Goal: Task Accomplishment & Management: Complete application form

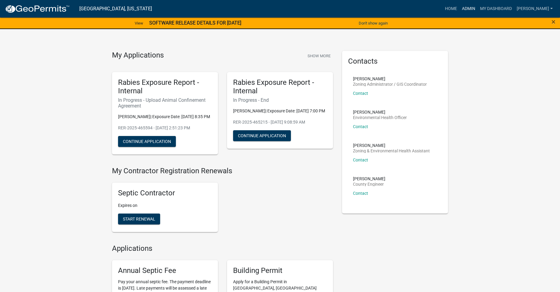
click at [475, 7] on link "Admin" at bounding box center [469, 9] width 18 height 12
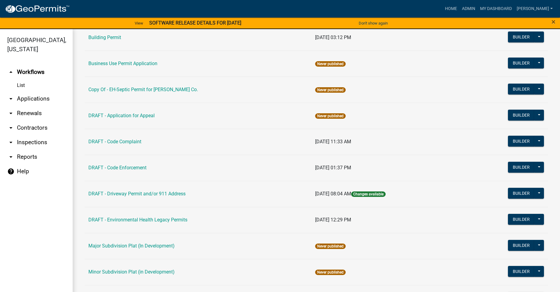
scroll to position [56, 0]
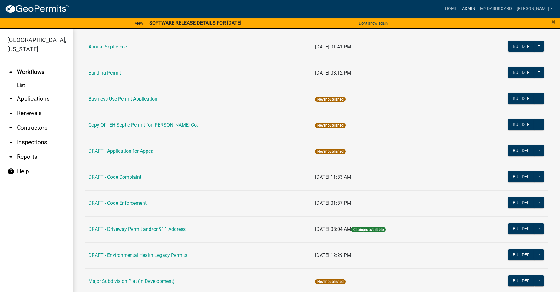
click at [474, 8] on link "Admin" at bounding box center [469, 9] width 18 height 12
click at [23, 91] on link "arrow_drop_down Applications" at bounding box center [36, 98] width 73 height 15
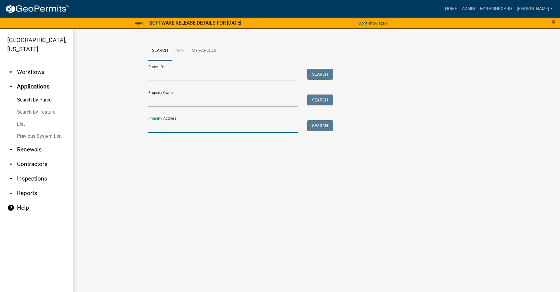
click at [197, 128] on input "Property Address:" at bounding box center [223, 126] width 150 height 12
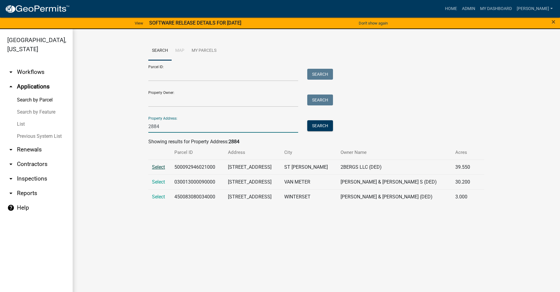
type input "2884"
click at [158, 169] on span "Select" at bounding box center [158, 167] width 13 height 6
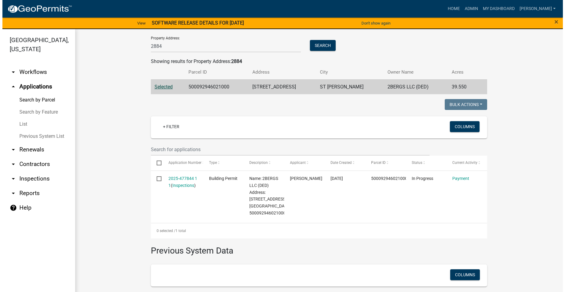
scroll to position [91, 0]
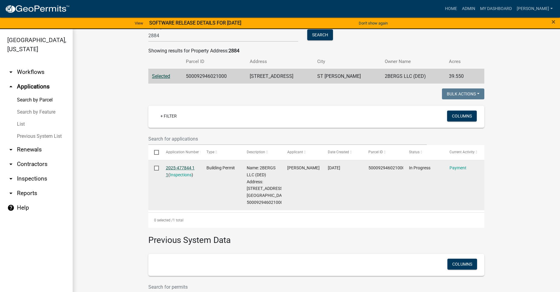
click at [179, 167] on link "2025-477844 1 1" at bounding box center [180, 171] width 29 height 12
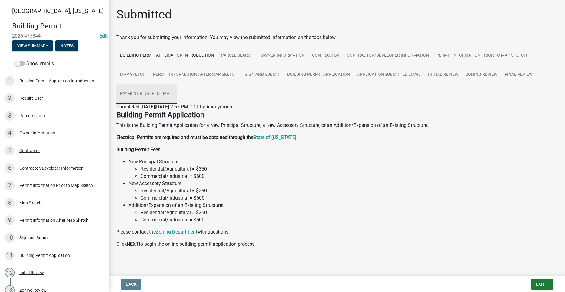
click at [143, 91] on link "Payment Required Email" at bounding box center [146, 93] width 60 height 19
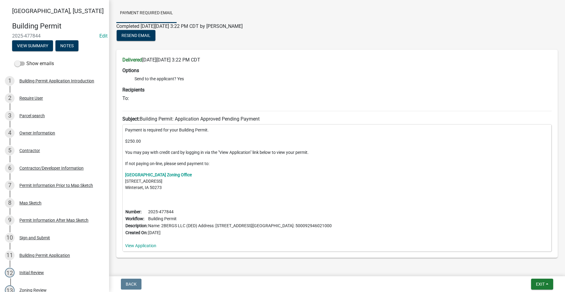
scroll to position [103, 0]
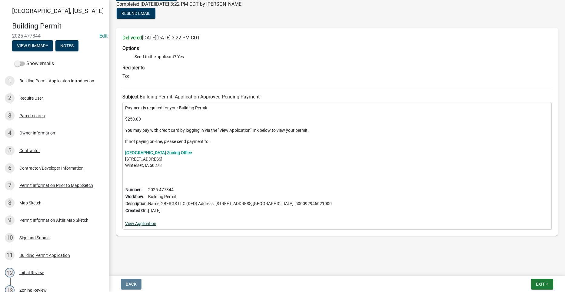
click at [141, 224] on link "View Application" at bounding box center [140, 223] width 31 height 5
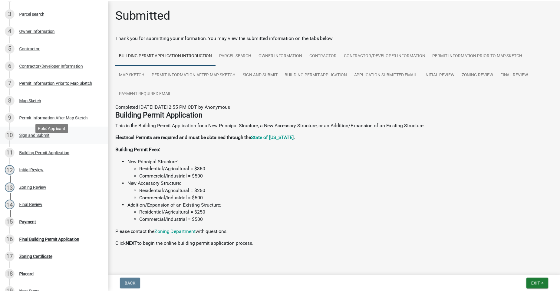
scroll to position [121, 0]
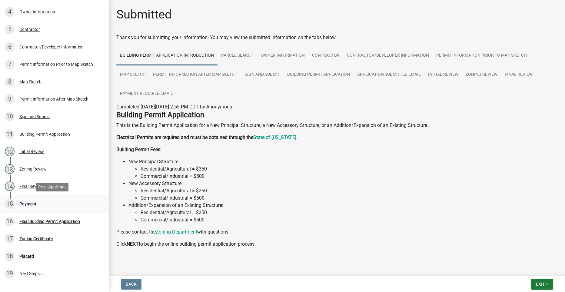
click at [32, 202] on div "Payment" at bounding box center [27, 204] width 17 height 4
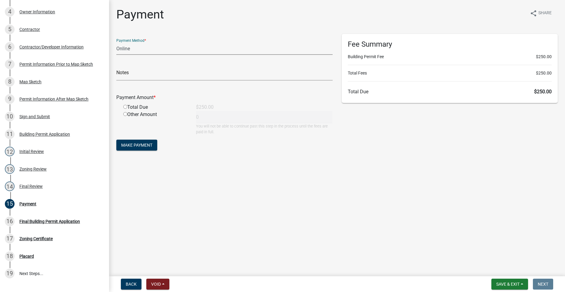
click at [131, 51] on select "Credit Card POS Check Cash Online" at bounding box center [224, 48] width 216 height 12
select select "1: 0"
click at [116, 42] on select "Credit Card POS Check Cash Online" at bounding box center [224, 48] width 216 height 12
click at [142, 73] on input "text" at bounding box center [224, 74] width 216 height 12
type input "5590"
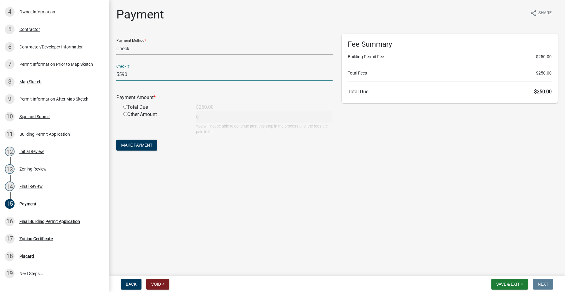
click at [124, 106] on input "radio" at bounding box center [125, 107] width 4 height 4
radio input "true"
type input "250"
click at [139, 142] on button "Make Payment" at bounding box center [136, 145] width 41 height 11
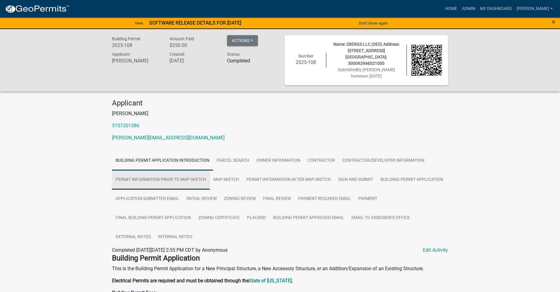
click at [154, 171] on link "Permit Information Prior to Map Sketch" at bounding box center [161, 179] width 98 height 19
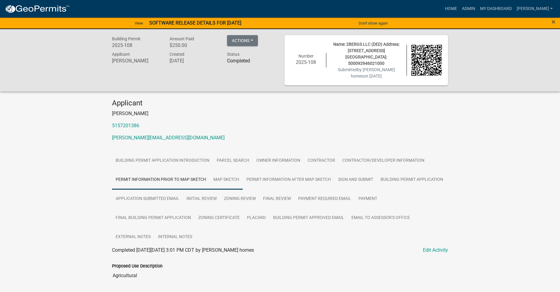
click at [226, 171] on link "Map Sketch" at bounding box center [226, 179] width 33 height 19
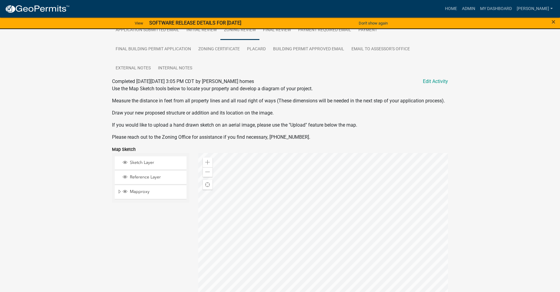
scroll to position [199, 0]
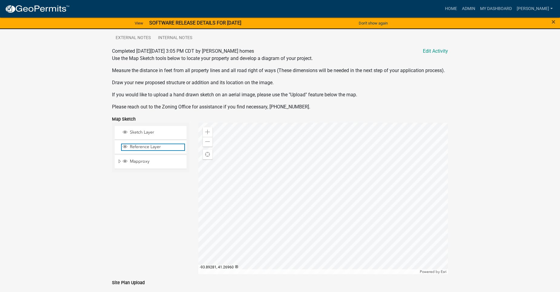
click at [159, 148] on span "Reference Layer" at bounding box center [156, 146] width 56 height 5
click at [157, 133] on span "Sketch Layer" at bounding box center [156, 132] width 56 height 5
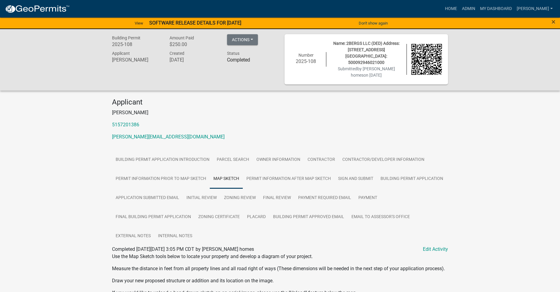
scroll to position [0, 0]
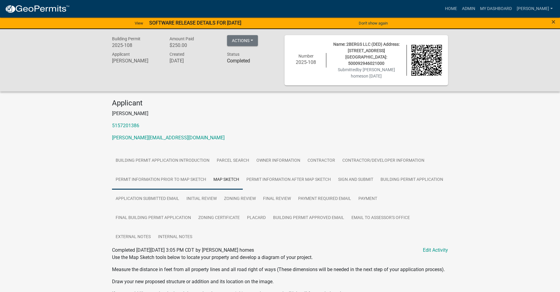
click at [166, 171] on link "Permit Information Prior to Map Sketch" at bounding box center [161, 179] width 98 height 19
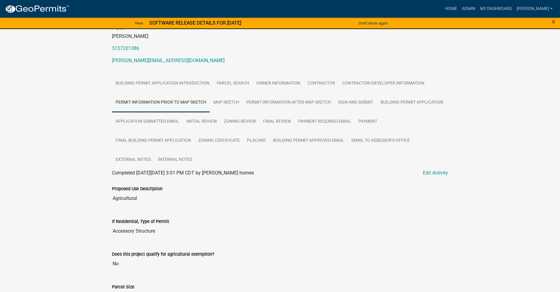
scroll to position [64, 0]
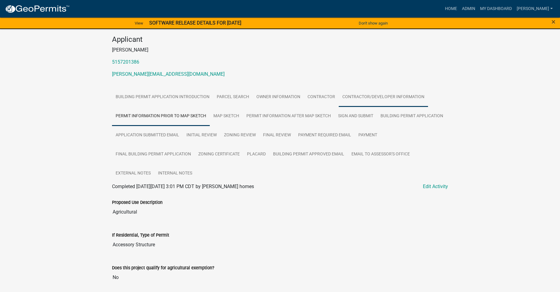
click at [370, 88] on link "Contractor/Developer Information" at bounding box center [383, 97] width 89 height 19
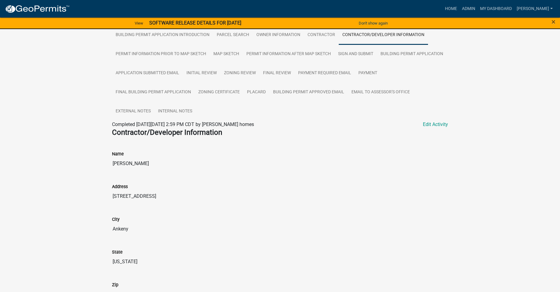
scroll to position [91, 0]
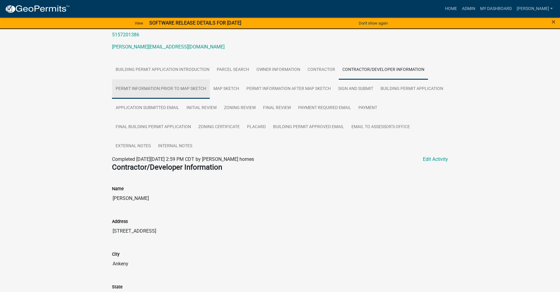
click at [157, 82] on link "Permit Information Prior to Map Sketch" at bounding box center [161, 88] width 98 height 19
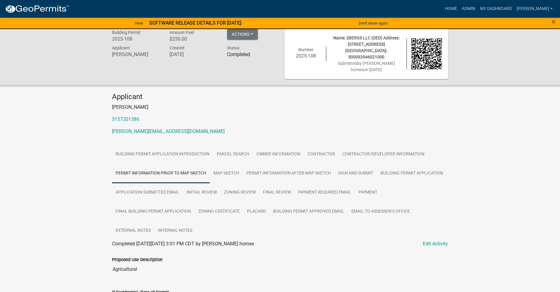
scroll to position [3, 0]
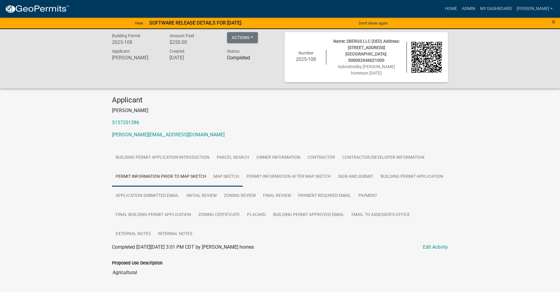
click at [231, 167] on link "Map Sketch" at bounding box center [226, 176] width 33 height 19
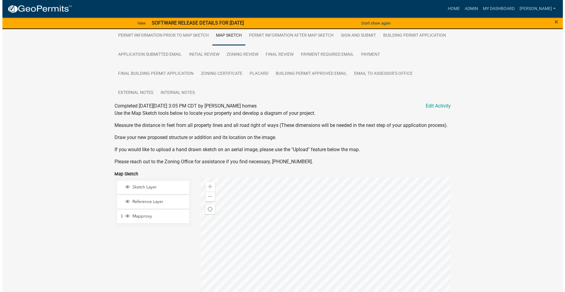
scroll to position [151, 0]
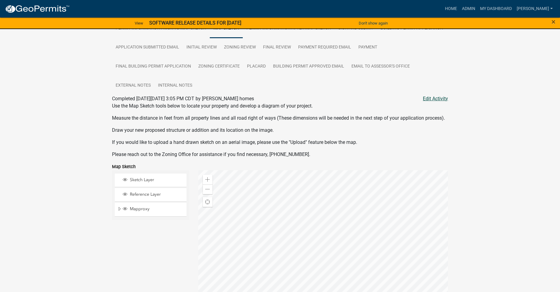
click at [429, 95] on link "Edit Activity" at bounding box center [435, 98] width 25 height 7
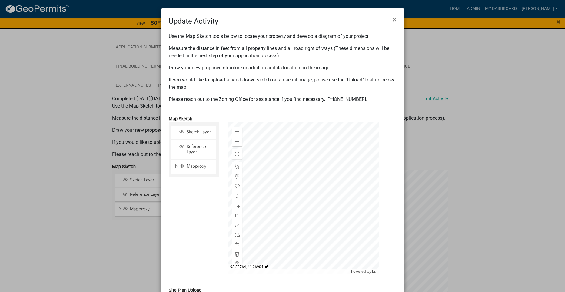
click at [259, 162] on div at bounding box center [303, 197] width 151 height 151
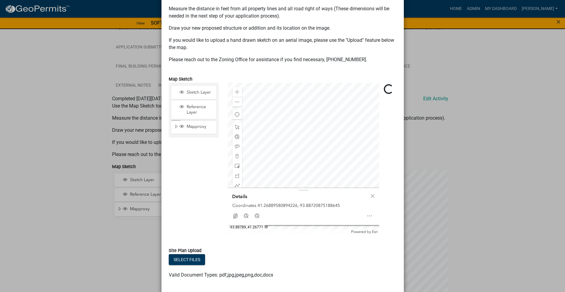
scroll to position [70, 0]
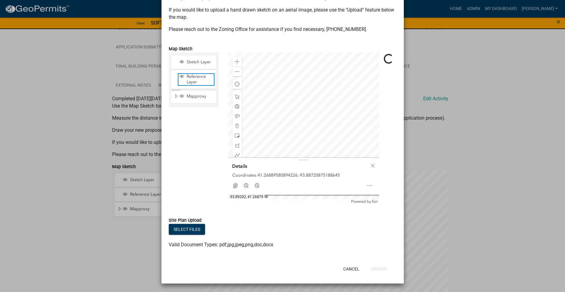
click at [190, 77] on span "Reference Layer" at bounding box center [199, 79] width 29 height 11
click at [193, 63] on span "Sketch Layer" at bounding box center [199, 61] width 29 height 5
click at [349, 267] on button "Cancel" at bounding box center [351, 269] width 26 height 11
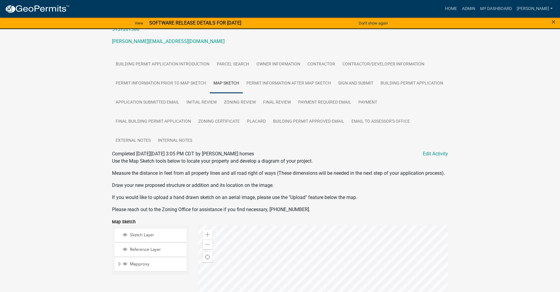
scroll to position [91, 0]
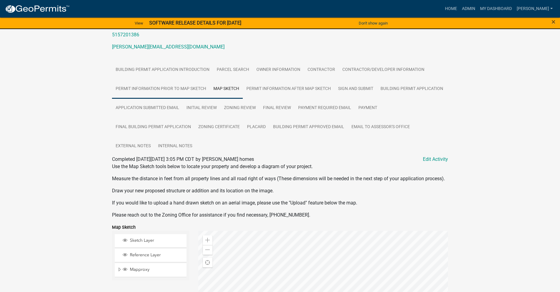
click at [167, 82] on link "Permit Information Prior to Map Sketch" at bounding box center [161, 88] width 98 height 19
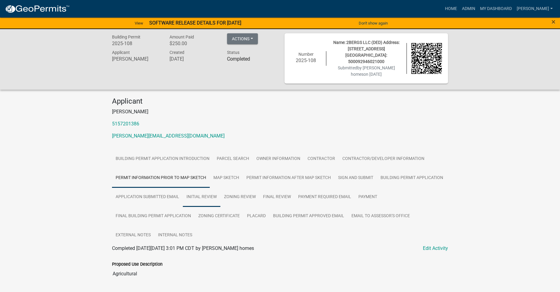
scroll to position [0, 0]
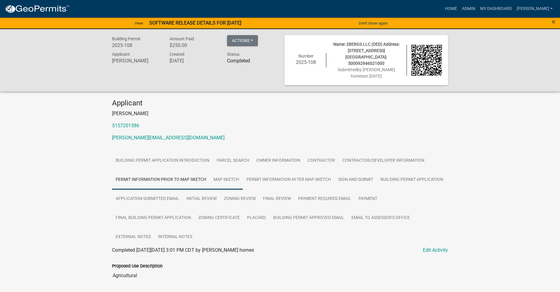
click at [227, 171] on link "Map Sketch" at bounding box center [226, 179] width 33 height 19
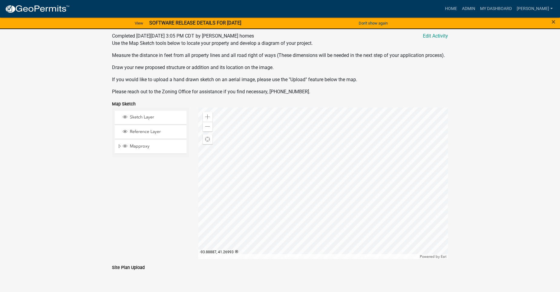
scroll to position [229, 0]
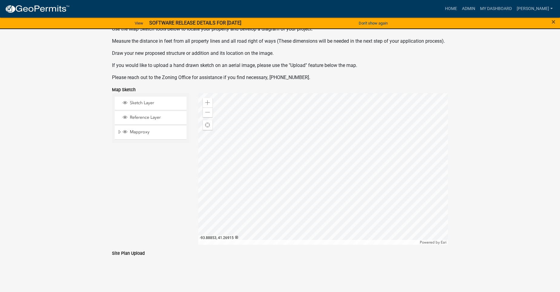
click at [267, 130] on div at bounding box center [323, 168] width 250 height 151
click at [265, 132] on div at bounding box center [323, 168] width 250 height 151
click at [294, 131] on div at bounding box center [323, 168] width 250 height 151
click at [339, 159] on span "Close" at bounding box center [339, 158] width 5 height 5
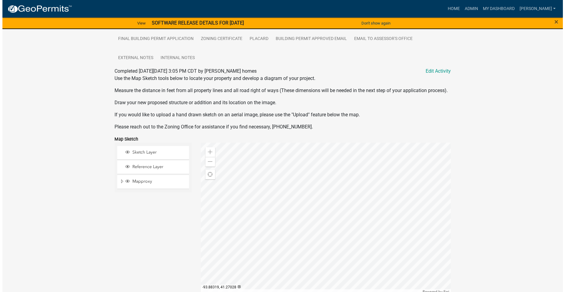
scroll to position [169, 0]
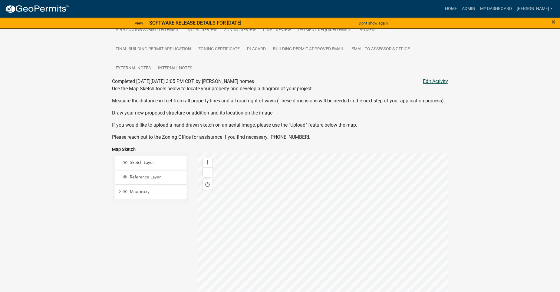
click at [432, 78] on link "Edit Activity" at bounding box center [435, 81] width 25 height 7
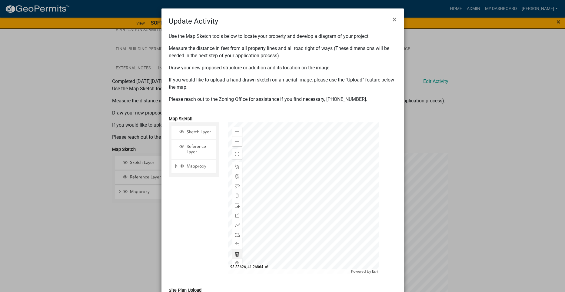
scroll to position [70, 0]
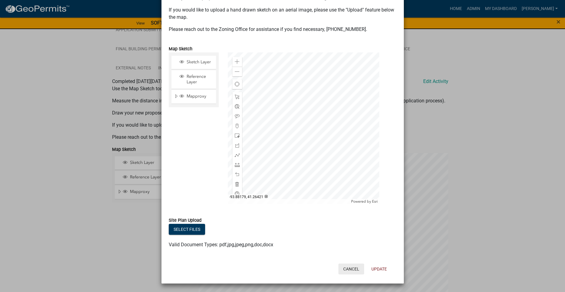
click at [351, 269] on button "Cancel" at bounding box center [351, 269] width 26 height 11
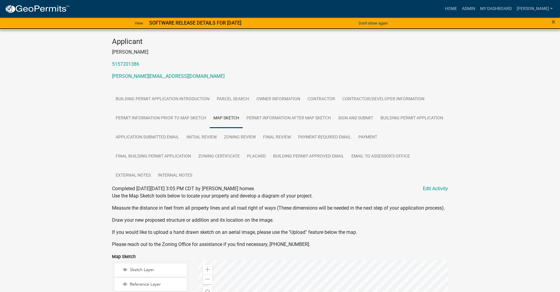
scroll to position [0, 0]
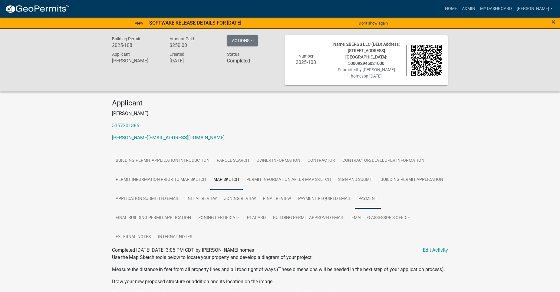
click at [363, 189] on link "Payment" at bounding box center [368, 198] width 26 height 19
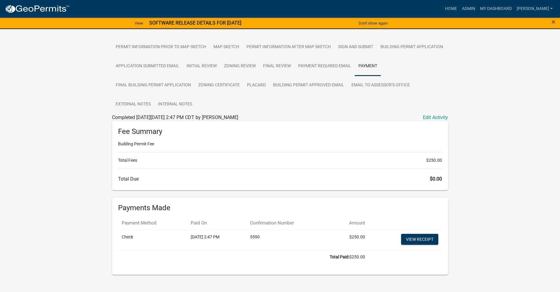
scroll to position [134, 0]
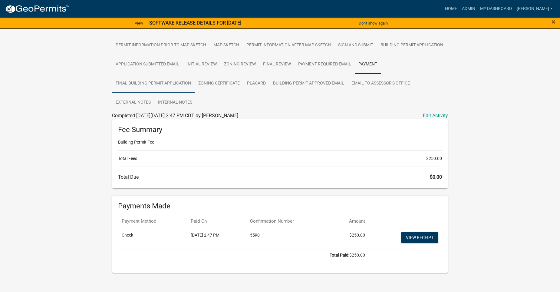
click at [156, 76] on link "Final Building Permit Application" at bounding box center [153, 83] width 83 height 19
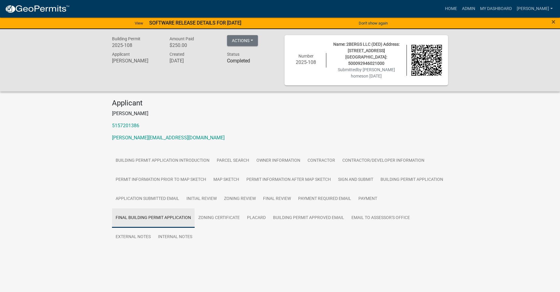
scroll to position [0, 0]
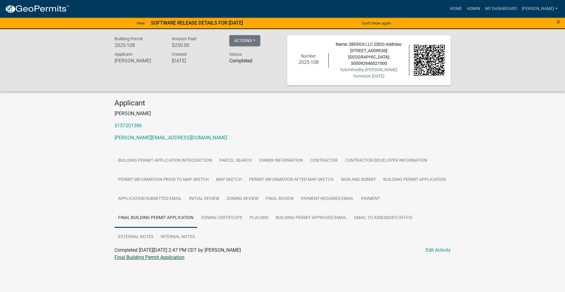
click at [174, 254] on link "Final Building Permit Application" at bounding box center [149, 257] width 70 height 6
click at [229, 211] on link "Zoning Certificate" at bounding box center [221, 217] width 49 height 19
click at [134, 254] on link "Zoning Certificate" at bounding box center [133, 257] width 38 height 6
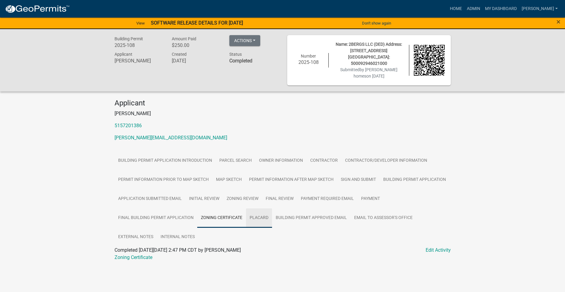
click at [260, 208] on link "Placard" at bounding box center [259, 217] width 26 height 19
click at [127, 254] on link "Placard" at bounding box center [122, 257] width 16 height 6
click at [121, 254] on link "Placard" at bounding box center [122, 257] width 16 height 6
click at [464, 7] on link "Home" at bounding box center [455, 9] width 17 height 12
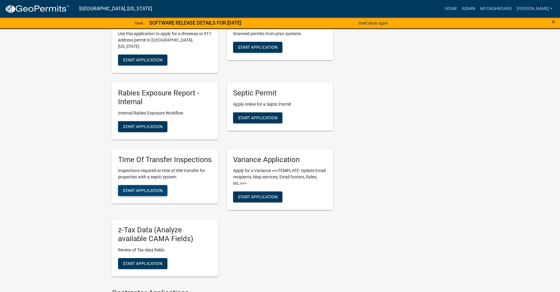
scroll to position [485, 0]
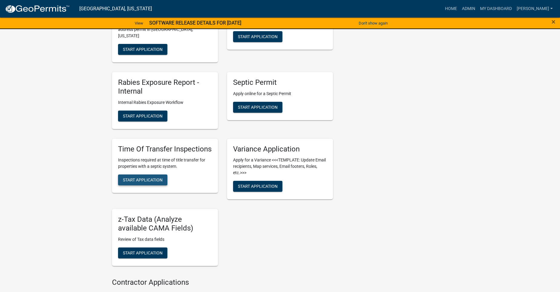
click at [140, 178] on span "Start Application" at bounding box center [143, 180] width 40 height 5
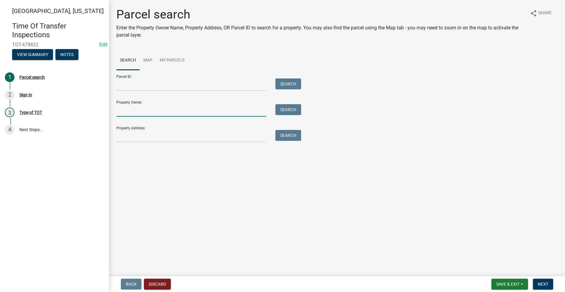
click at [158, 107] on input "Property Owner:" at bounding box center [191, 110] width 150 height 12
click at [124, 133] on input "Property Address:" at bounding box center [191, 136] width 150 height 12
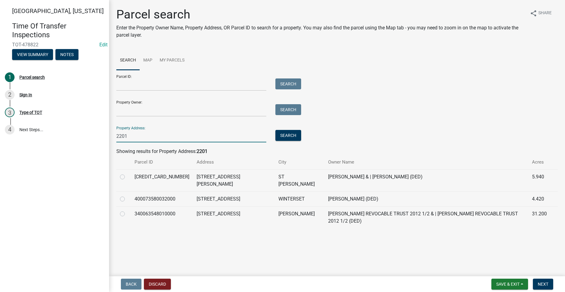
type input "2201"
click at [127, 173] on label at bounding box center [127, 173] width 0 height 0
click at [127, 177] on input "radio" at bounding box center [129, 175] width 4 height 4
radio input "true"
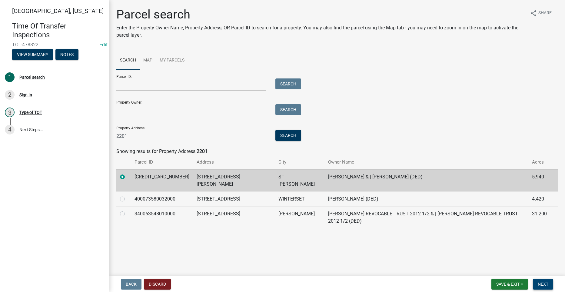
click at [542, 279] on button "Next" at bounding box center [543, 284] width 20 height 11
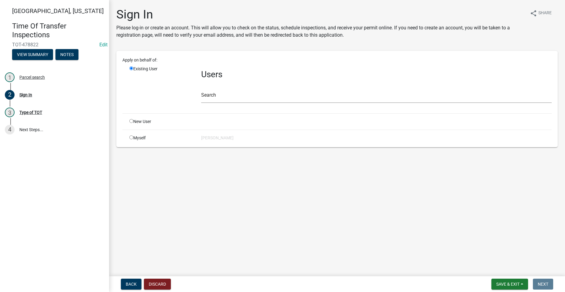
click at [132, 137] on input "radio" at bounding box center [131, 137] width 4 height 4
radio input "true"
radio input "false"
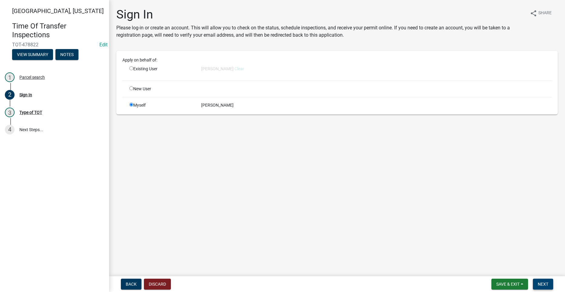
click at [546, 282] on span "Next" at bounding box center [543, 284] width 11 height 5
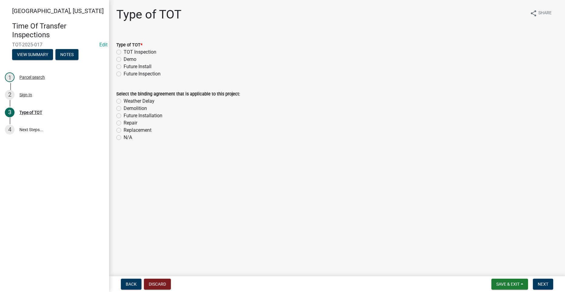
click at [124, 51] on label "TOT Inspection" at bounding box center [140, 51] width 33 height 7
click at [124, 51] on input "TOT Inspection" at bounding box center [126, 50] width 4 height 4
radio input "true"
click at [124, 138] on label "N/A" at bounding box center [128, 137] width 8 height 7
click at [124, 138] on input "N/A" at bounding box center [126, 136] width 4 height 4
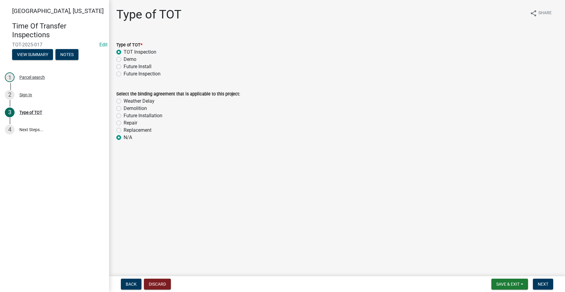
radio input "true"
click at [549, 283] on button "Next" at bounding box center [543, 284] width 20 height 11
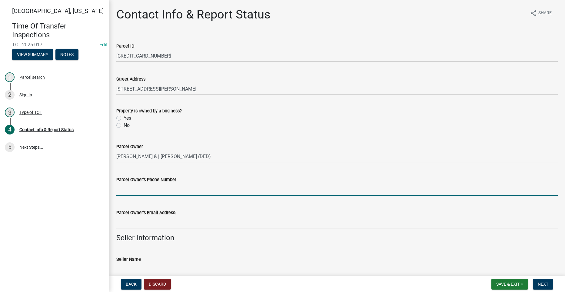
click at [134, 189] on input "Parcel Owner's Phone Number" at bounding box center [336, 189] width 441 height 12
paste input "515-971-6487"
type input "515-971-6487"
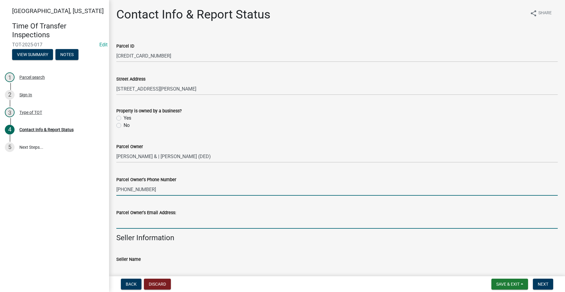
click at [131, 224] on input "Parcel Owner's Email Address:" at bounding box center [336, 222] width 441 height 12
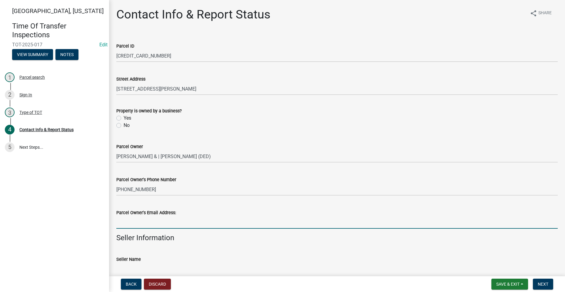
click at [144, 224] on input "Parcel Owner's Email Address:" at bounding box center [336, 222] width 441 height 12
paste input "pam.jermier@hotmail.com"
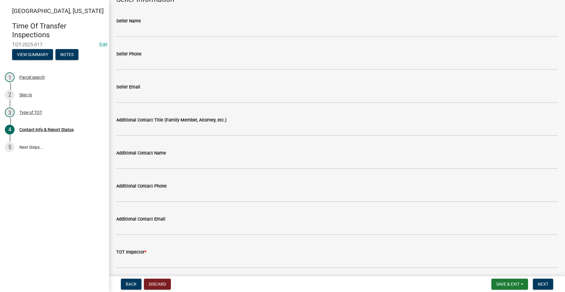
scroll to position [333, 0]
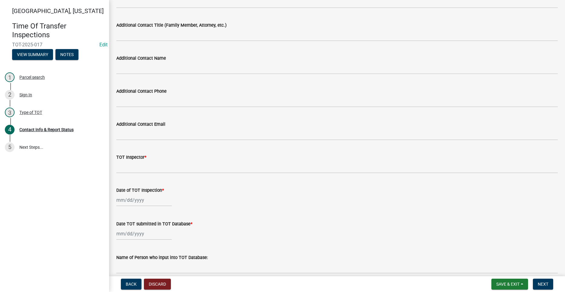
type input "pam.jermier@hotmail.com"
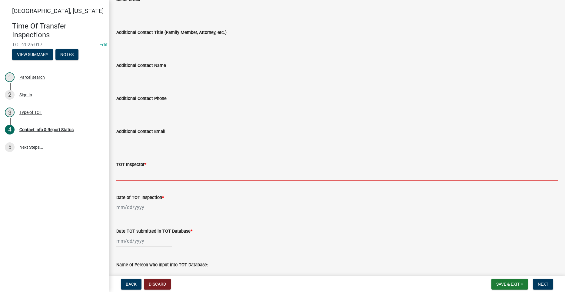
scroll to position [340, 0]
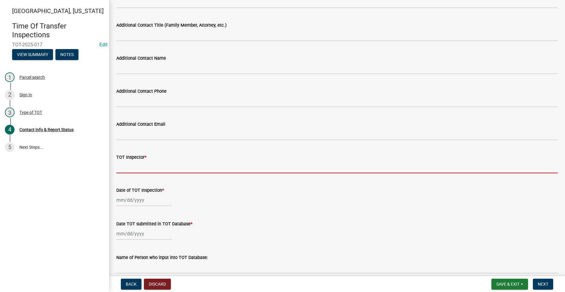
click at [144, 168] on input "TOT Inspector *" at bounding box center [336, 167] width 441 height 12
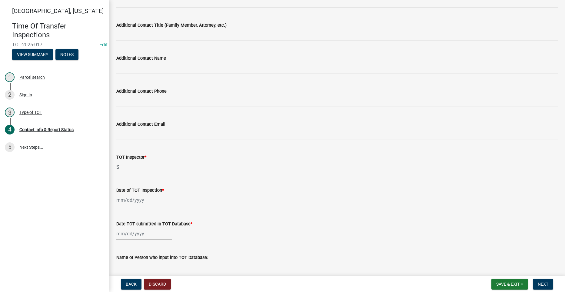
type input "Seth Brown"
select select "9"
select select "2025"
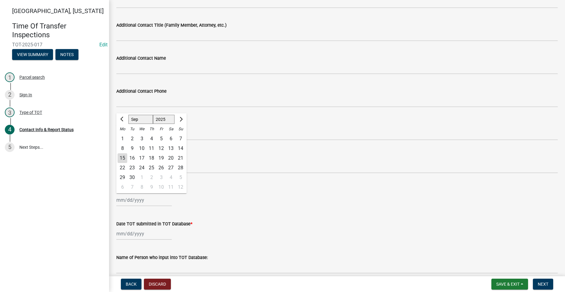
click at [129, 200] on div "Jan Feb Mar Apr May Jun Jul Aug Sep Oct Nov Dec 1525 1526 1527 1528 1529 1530 1…" at bounding box center [143, 200] width 55 height 12
click at [123, 158] on div "15" at bounding box center [123, 158] width 10 height 10
type input "09/15/2025"
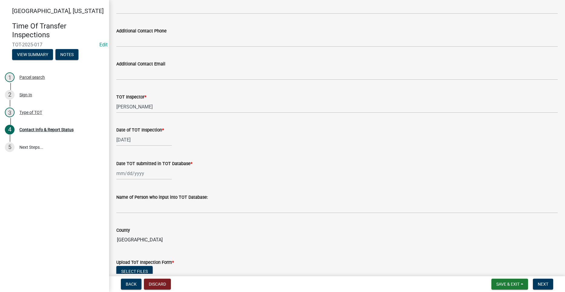
scroll to position [401, 0]
select select "9"
select select "2025"
click at [129, 174] on div "Jan Feb Mar Apr May Jun Jul Aug Sep Oct Nov Dec 1525 1526 1527 1528 1529 1530 1…" at bounding box center [143, 173] width 55 height 12
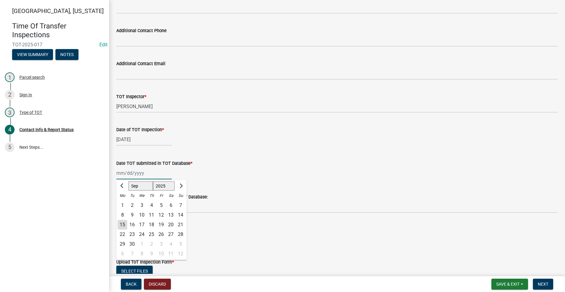
type input "09/15/2025"
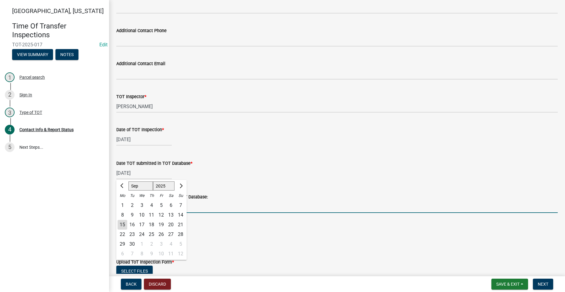
type input "Andrew Honback"
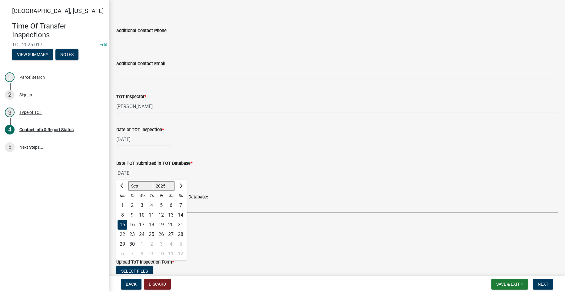
click at [304, 197] on div "Name of Person who input into TOT Database:" at bounding box center [336, 196] width 441 height 7
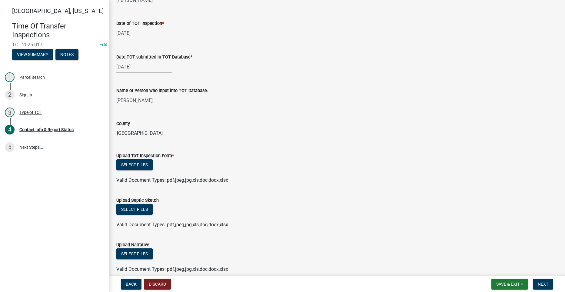
scroll to position [522, 0]
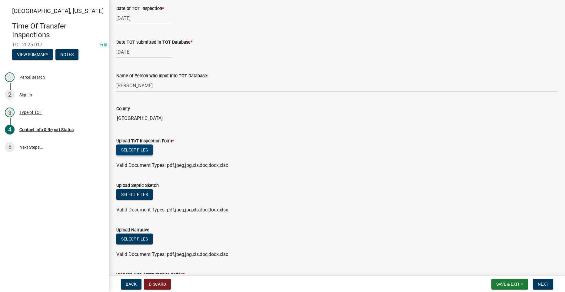
click at [132, 148] on button "Select files" at bounding box center [134, 149] width 36 height 11
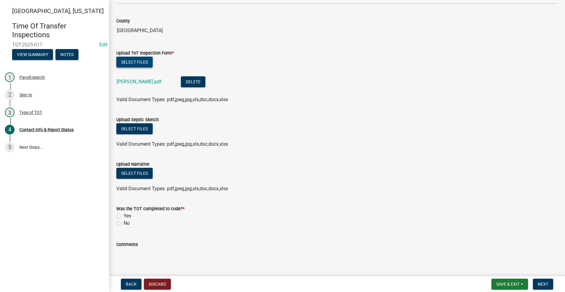
scroll to position [613, 0]
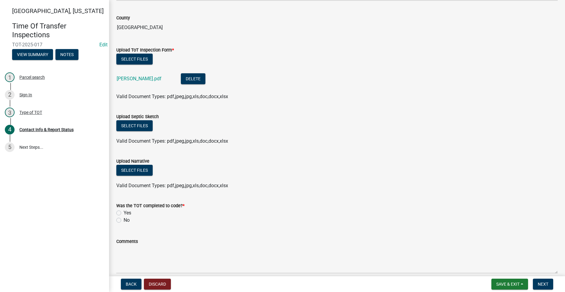
click at [124, 212] on label "Yes" at bounding box center [128, 212] width 8 height 7
click at [124, 212] on input "Yes" at bounding box center [126, 211] width 4 height 4
radio input "true"
click at [547, 283] on span "Next" at bounding box center [543, 284] width 11 height 5
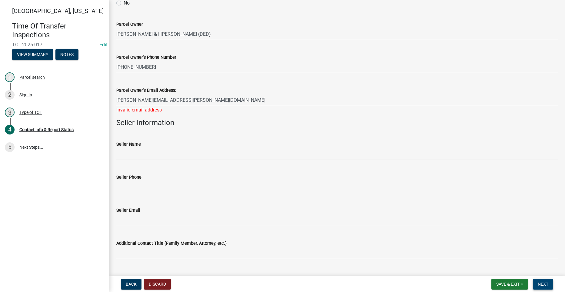
scroll to position [98, 0]
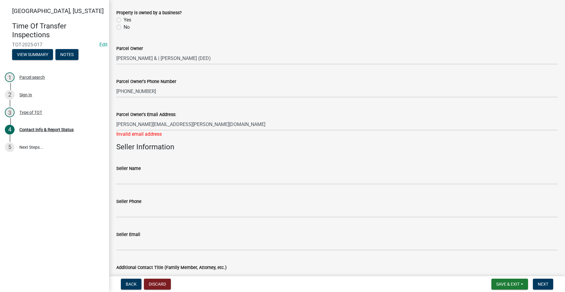
click at [181, 142] on wm-data-entity-input "Parcel Owner's Email Address: pam.jermier@hotmail.com Invalid email address" at bounding box center [336, 122] width 441 height 40
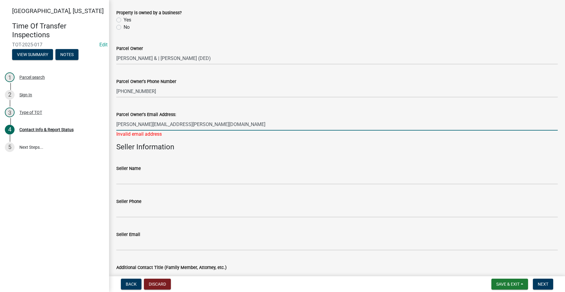
click at [174, 122] on input "pam.jermier@hotmail.com" at bounding box center [336, 124] width 441 height 12
type input "pam.jermier@hotmail.com"
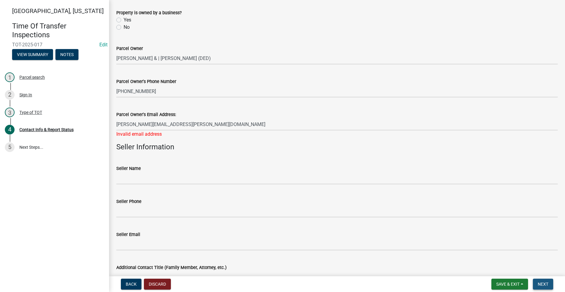
click at [538, 283] on span "Next" at bounding box center [543, 284] width 11 height 5
click at [538, 282] on span "Next" at bounding box center [543, 284] width 11 height 5
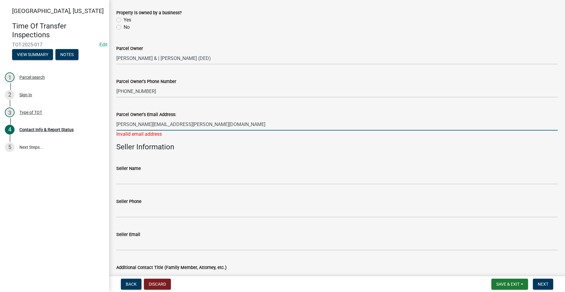
drag, startPoint x: 177, startPoint y: 123, endPoint x: 114, endPoint y: 120, distance: 63.7
click at [114, 120] on div "Parcel Owner's Email Address: pam.jermier@hotmail.com Invalid email address" at bounding box center [337, 119] width 450 height 35
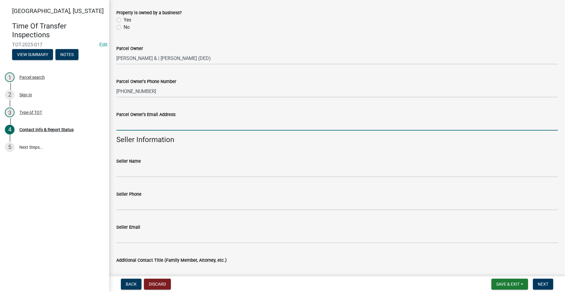
click at [124, 125] on input "Parcel Owner's Email Address:" at bounding box center [336, 124] width 441 height 12
paste input "pam.jermier@hotmail.com"
type input "pam.jermier@hotmail.com"
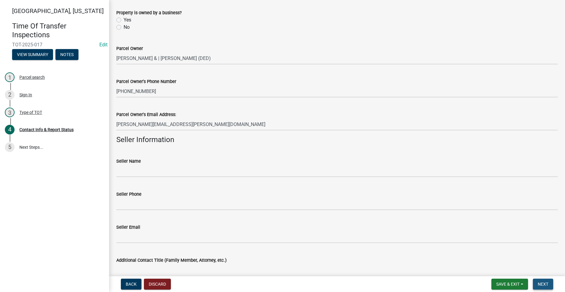
click at [546, 284] on span "Next" at bounding box center [543, 284] width 11 height 5
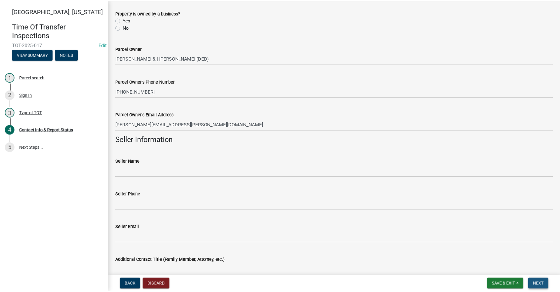
scroll to position [0, 0]
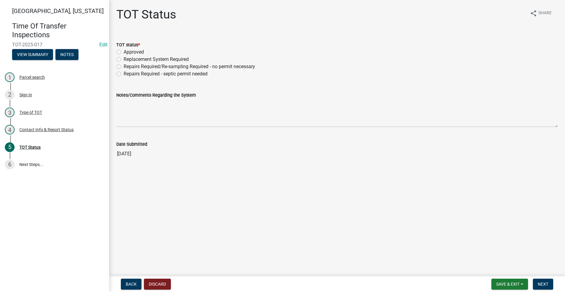
click at [124, 54] on label "Approved" at bounding box center [134, 51] width 20 height 7
click at [124, 52] on input "Approved" at bounding box center [126, 50] width 4 height 4
radio input "true"
click at [545, 284] on span "Next" at bounding box center [543, 284] width 11 height 5
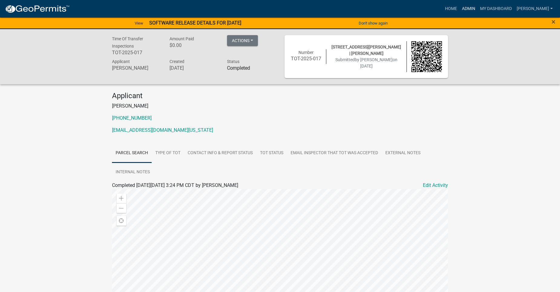
click at [477, 6] on link "Admin" at bounding box center [469, 9] width 18 height 12
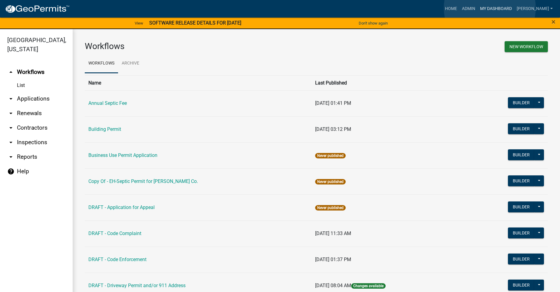
click at [490, 8] on link "My Dashboard" at bounding box center [496, 9] width 37 height 12
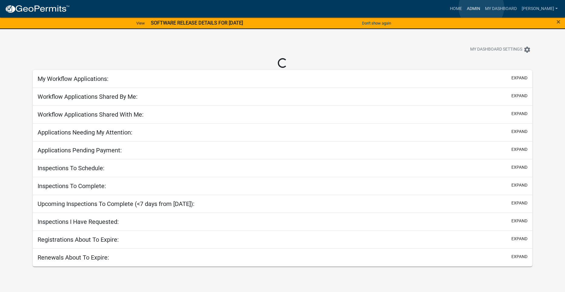
click at [481, 8] on link "Admin" at bounding box center [473, 9] width 18 height 12
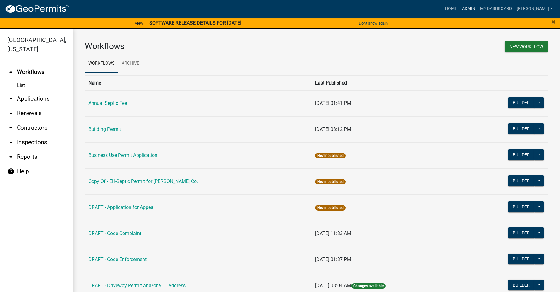
click at [475, 8] on link "Admin" at bounding box center [469, 9] width 18 height 12
click at [460, 5] on link "Home" at bounding box center [451, 9] width 17 height 12
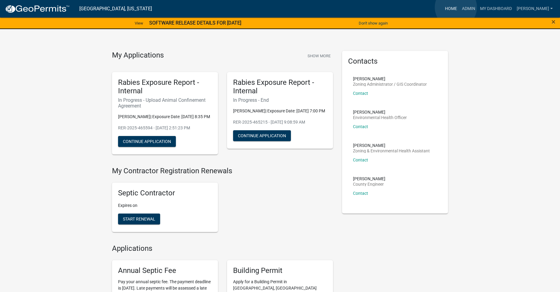
click at [456, 7] on link "Home" at bounding box center [451, 9] width 17 height 12
click at [472, 8] on link "Admin" at bounding box center [469, 9] width 18 height 12
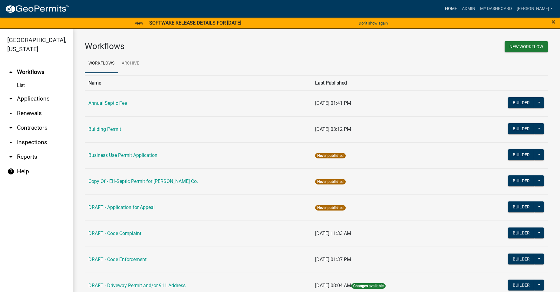
click at [459, 8] on link "Home" at bounding box center [451, 9] width 17 height 12
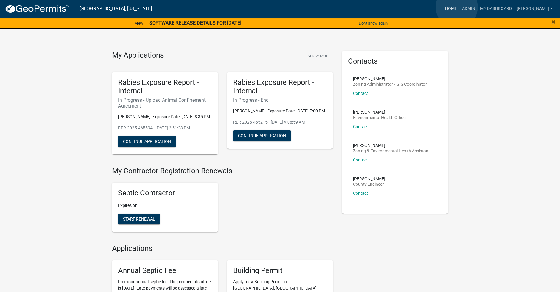
click at [457, 7] on link "Home" at bounding box center [451, 9] width 17 height 12
click at [476, 10] on link "Admin" at bounding box center [469, 9] width 18 height 12
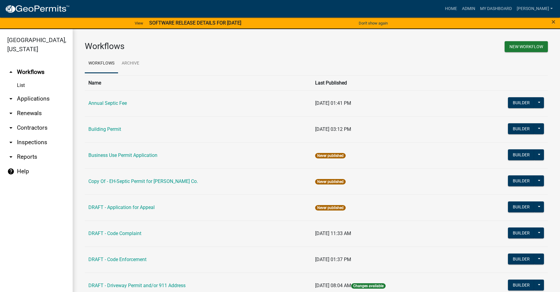
click at [22, 91] on link "arrow_drop_down Applications" at bounding box center [36, 98] width 73 height 15
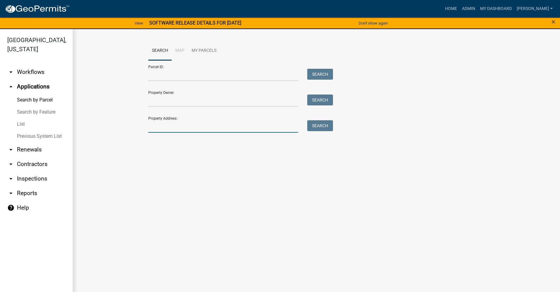
click at [171, 124] on input "Property Address:" at bounding box center [223, 126] width 150 height 12
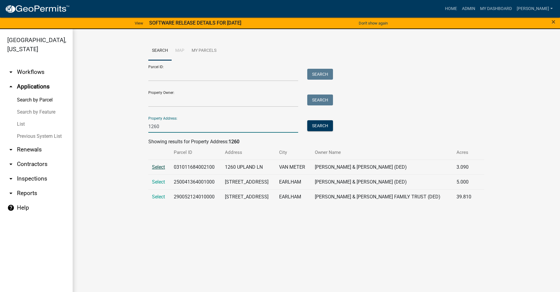
type input "1260"
click at [162, 168] on span "Select" at bounding box center [158, 167] width 13 height 6
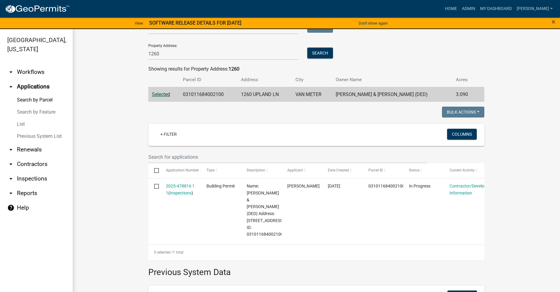
scroll to position [91, 0]
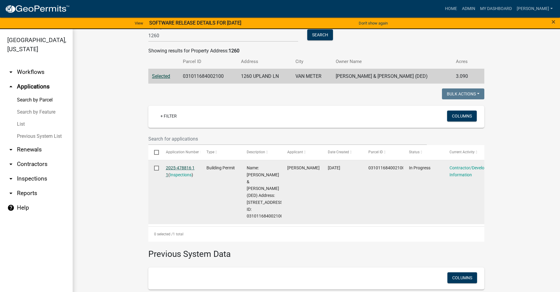
click at [177, 168] on link "2025-478816 1 1" at bounding box center [180, 171] width 29 height 12
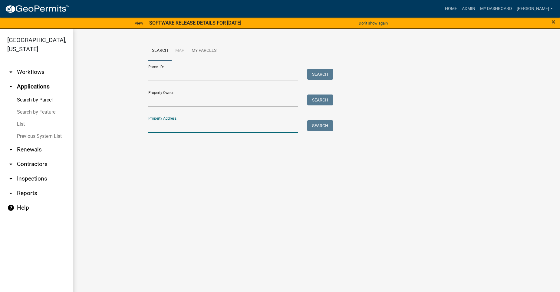
click at [178, 129] on input "Property Address:" at bounding box center [223, 126] width 150 height 12
type input "2"
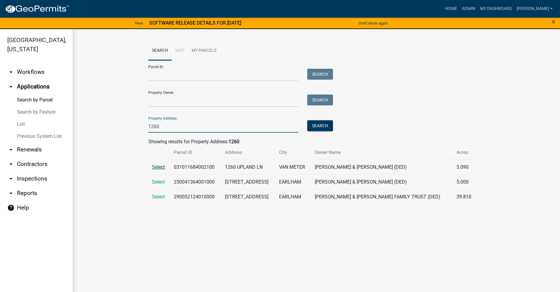
type input "1260"
click at [155, 167] on span "Select" at bounding box center [158, 167] width 13 height 6
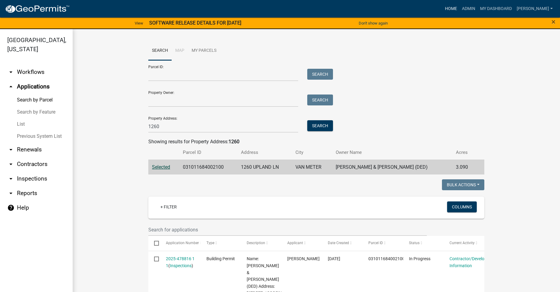
click at [460, 8] on link "Home" at bounding box center [451, 9] width 17 height 12
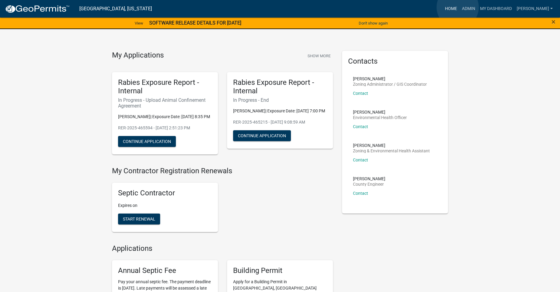
click at [458, 7] on link "Home" at bounding box center [451, 9] width 17 height 12
click at [478, 7] on link "Admin" at bounding box center [469, 9] width 18 height 12
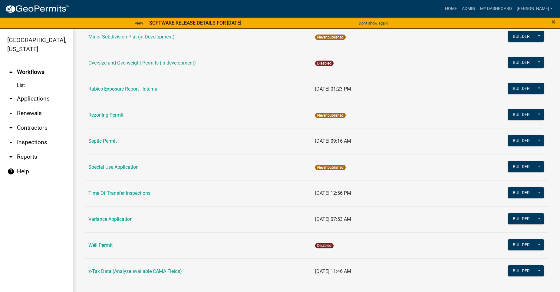
scroll to position [329, 0]
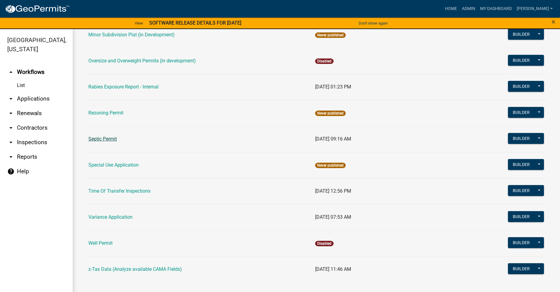
click at [101, 138] on link "Septic Permit" at bounding box center [102, 139] width 28 height 6
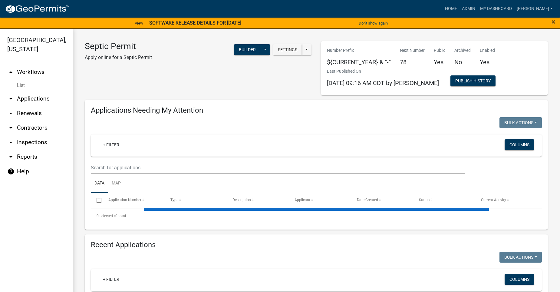
select select "2: 50"
